Goal: Transaction & Acquisition: Purchase product/service

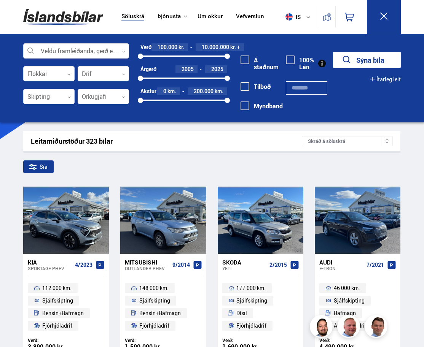
click at [51, 43] on div "Veldu framleiðanda, gerð eða eiginleika 0 Flokkar 0 Drif 0 Skipting 0 Orkugjafi…" at bounding box center [212, 78] width 424 height 89
click at [52, 48] on div at bounding box center [76, 51] width 106 height 15
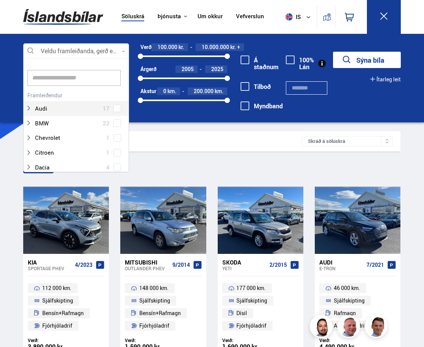
scroll to position [113, 103]
click at [48, 81] on input at bounding box center [73, 78] width 93 height 16
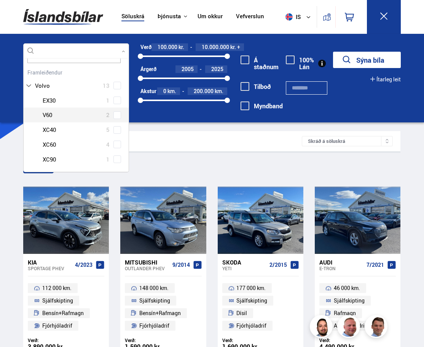
scroll to position [25, 0]
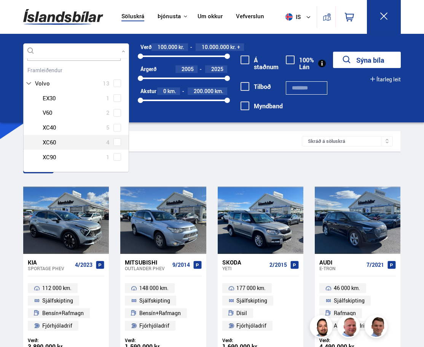
click at [60, 140] on div at bounding box center [84, 142] width 86 height 11
type input "****"
click at [114, 143] on div "Volvo EX30 1 Volvo V60 2 Volvo XC40 5 Volvo XC60 4 Volvo XC90 1" at bounding box center [76, 128] width 105 height 74
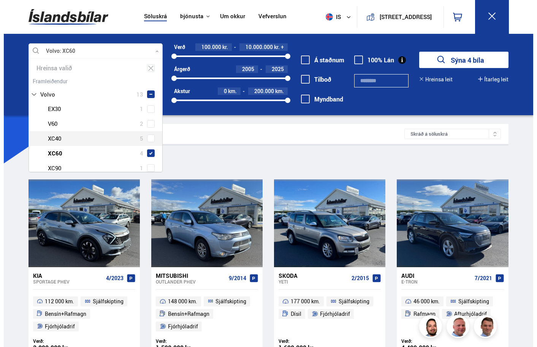
scroll to position [113, 132]
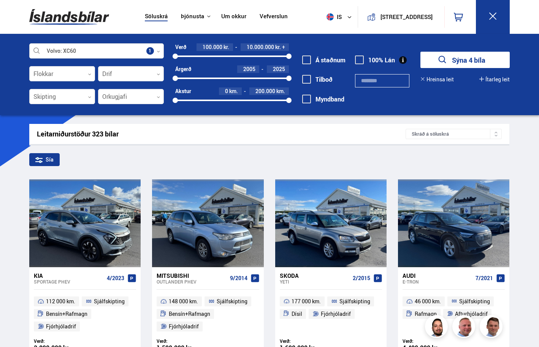
click at [423, 64] on button "Sýna 4 bíla" at bounding box center [465, 60] width 89 height 16
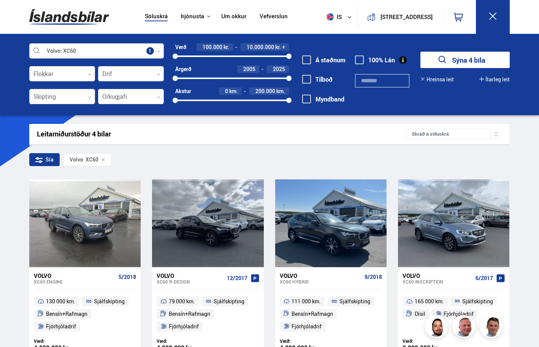
click at [198, 148] on div "Leitarniðurstöður 4 bílar Skráð á [GEOGRAPHIC_DATA] Sía Volvo XC60 Volvo XC60 E…" at bounding box center [269, 242] width 493 height 237
click at [195, 165] on div "Sía Volvo XC60" at bounding box center [269, 161] width 480 height 16
click at [423, 14] on button at bounding box center [493, 17] width 34 height 34
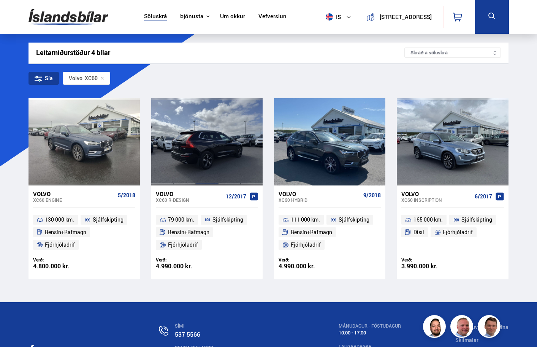
click at [211, 168] on div at bounding box center [207, 141] width 22 height 87
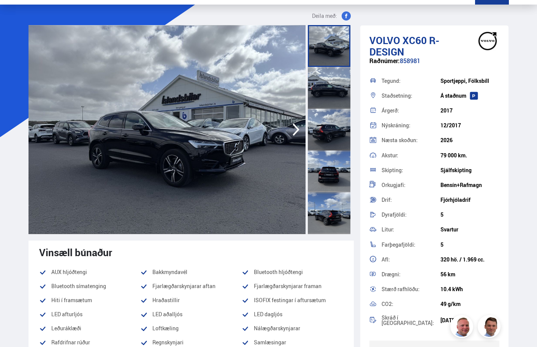
scroll to position [30, 0]
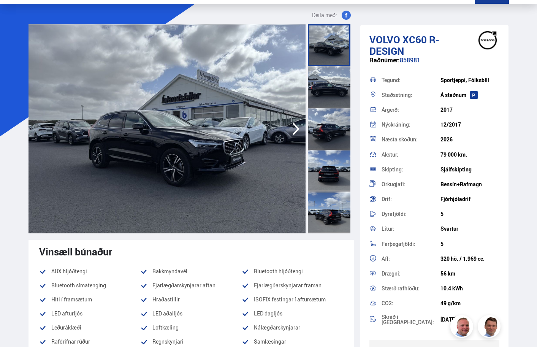
click at [296, 128] on icon "button" at bounding box center [296, 129] width 15 height 18
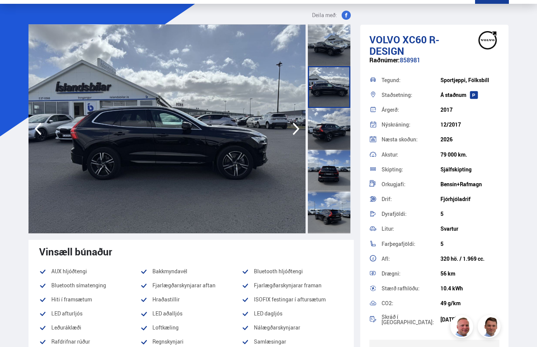
click at [296, 128] on icon "button" at bounding box center [296, 129] width 15 height 18
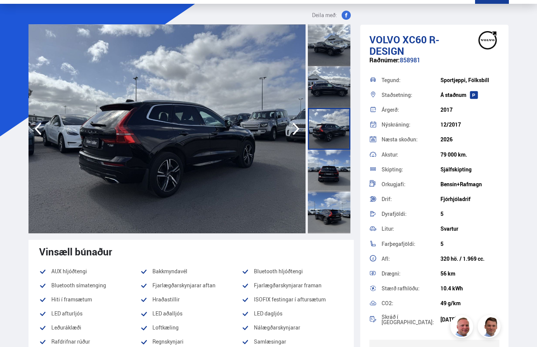
click at [296, 128] on icon "button" at bounding box center [296, 129] width 15 height 18
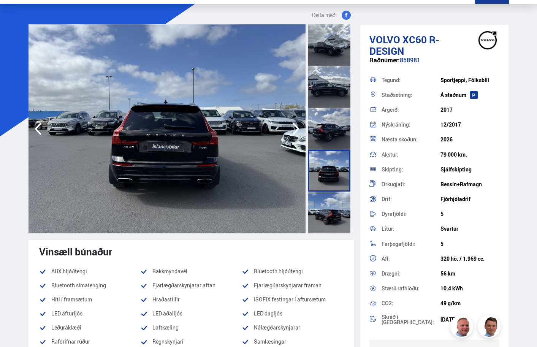
click at [296, 128] on icon "button" at bounding box center [296, 129] width 15 height 18
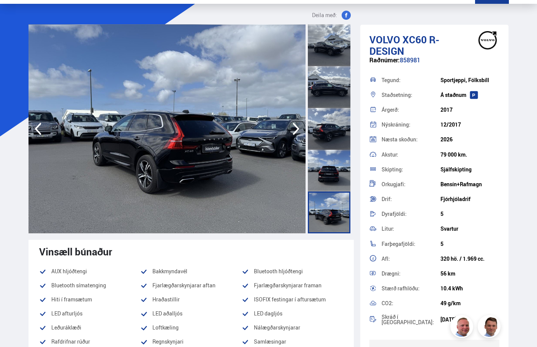
click at [296, 128] on icon "button" at bounding box center [296, 129] width 15 height 18
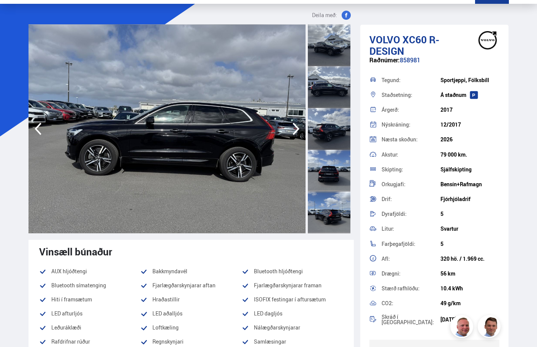
click at [296, 128] on icon "button" at bounding box center [296, 129] width 15 height 18
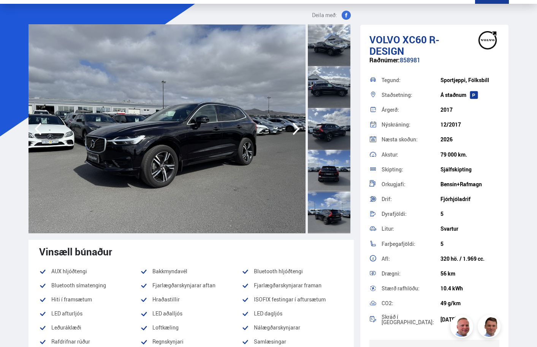
click at [296, 128] on icon "button" at bounding box center [296, 129] width 15 height 18
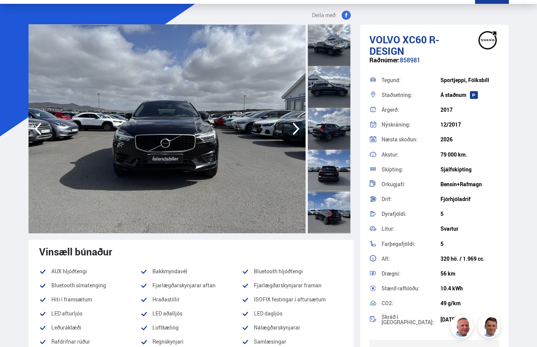
click at [296, 128] on icon "button" at bounding box center [296, 129] width 15 height 18
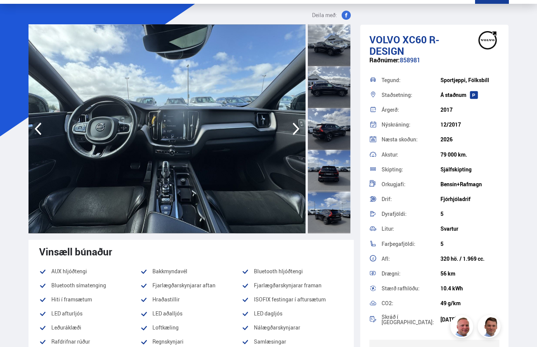
click at [296, 128] on icon "button" at bounding box center [296, 129] width 15 height 18
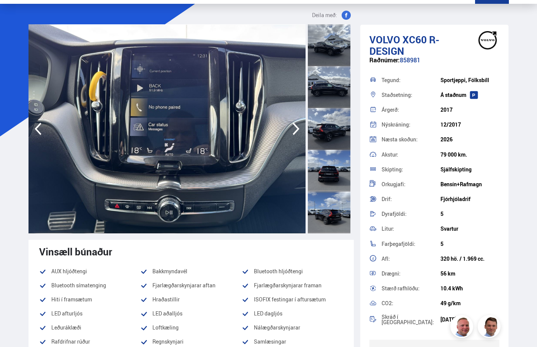
click at [296, 128] on icon "button" at bounding box center [296, 129] width 15 height 18
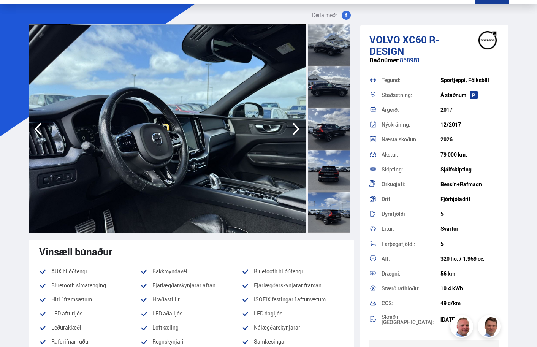
click at [296, 128] on icon "button" at bounding box center [296, 129] width 15 height 18
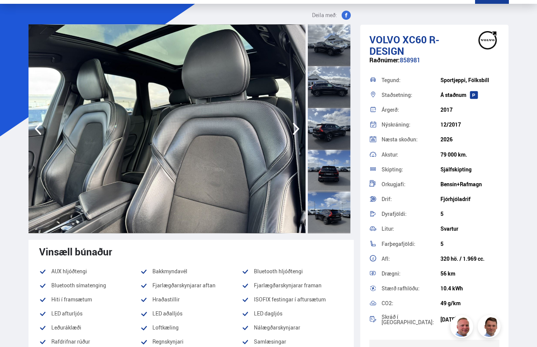
click at [296, 128] on icon "button" at bounding box center [296, 129] width 15 height 18
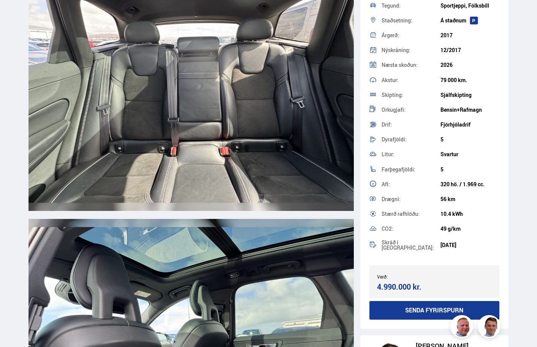
scroll to position [133, 0]
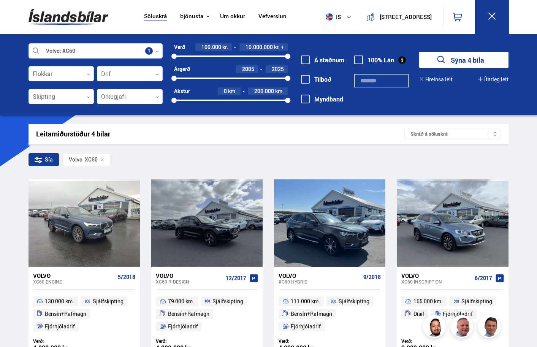
click at [423, 20] on icon at bounding box center [493, 16] width 10 height 10
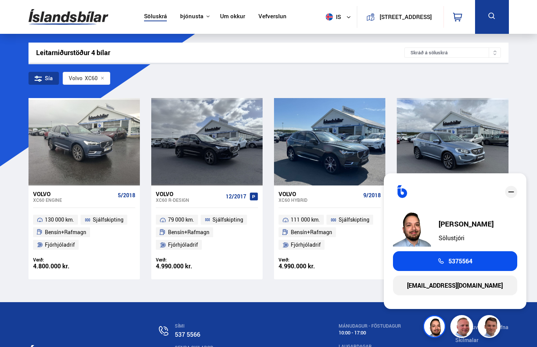
scroll to position [87, 0]
